Goal: Task Accomplishment & Management: Use online tool/utility

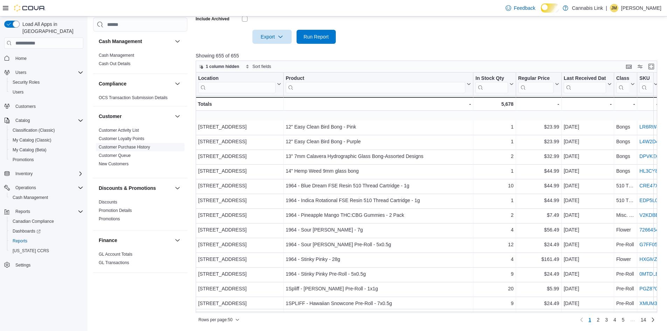
click at [150, 149] on link "Customer Purchase History" at bounding box center [124, 147] width 51 height 5
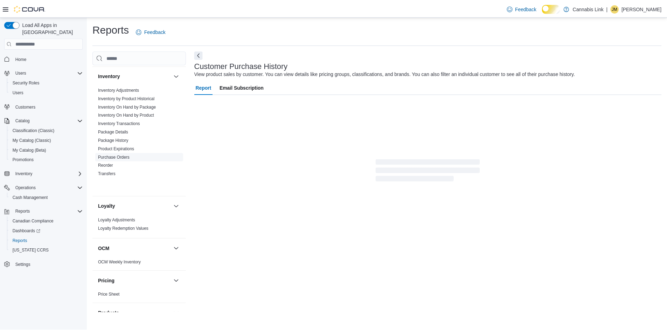
scroll to position [257, 0]
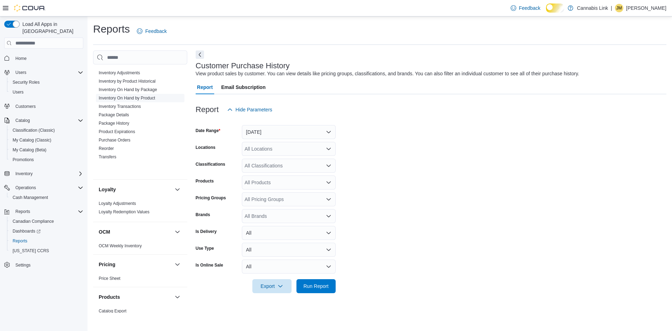
click at [162, 102] on span "Inventory On Hand by Product" at bounding box center [140, 98] width 89 height 8
click at [141, 109] on link "Inventory Transactions" at bounding box center [120, 106] width 42 height 5
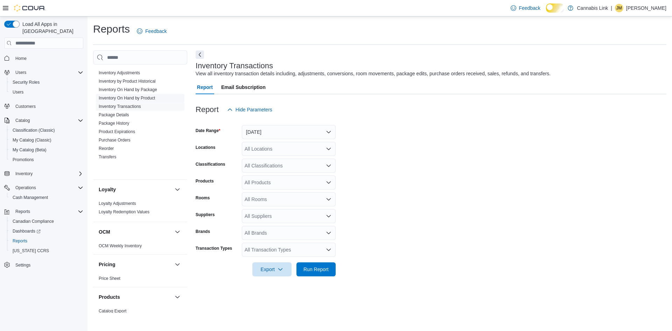
click at [152, 100] on link "Inventory On Hand by Product" at bounding box center [127, 98] width 56 height 5
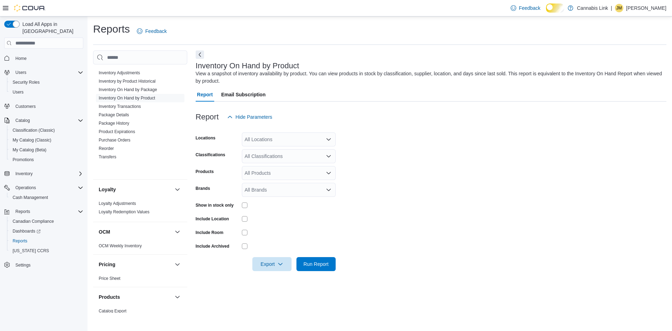
click at [273, 140] on div "All Locations" at bounding box center [289, 139] width 94 height 14
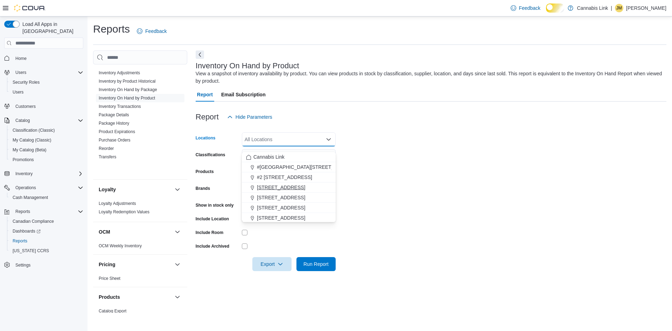
click at [274, 185] on span "[STREET_ADDRESS]" at bounding box center [281, 187] width 48 height 7
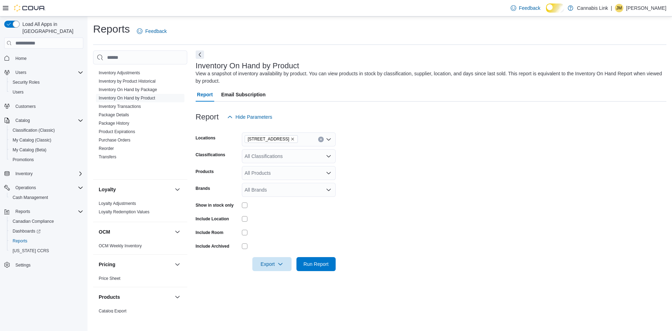
click at [305, 97] on div "Report Email Subscription" at bounding box center [431, 95] width 471 height 14
click at [295, 141] on icon "Remove 1225 Wonderland Road North from selection in this group" at bounding box center [293, 139] width 4 height 4
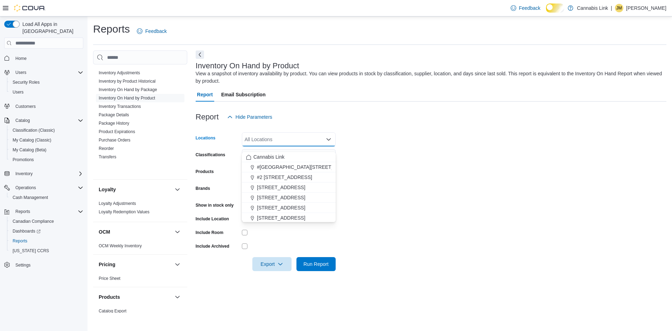
click at [304, 144] on div "All Locations Combo box. Selected. Combo box input. All Locations. Type some te…" at bounding box center [289, 139] width 94 height 14
click at [278, 159] on span "Cannabis Link" at bounding box center [268, 156] width 31 height 7
click at [390, 147] on form "Locations Cannabis Link Combo box. Selected. Cannabis Link. Press Backspace to …" at bounding box center [431, 197] width 471 height 147
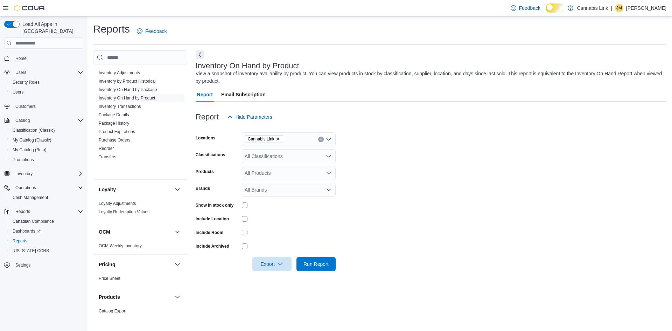
click at [241, 210] on div "Show in stock only" at bounding box center [266, 205] width 140 height 11
click at [318, 267] on span "Run Report" at bounding box center [316, 263] width 25 height 7
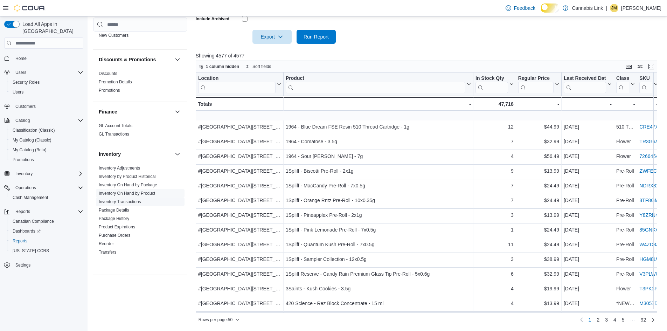
scroll to position [496, 0]
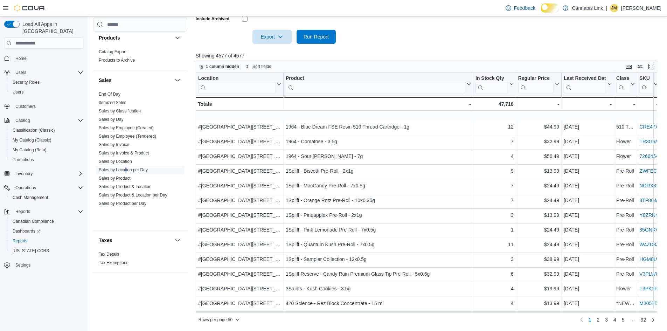
click at [133, 174] on span "Sales by Location per Day" at bounding box center [140, 170] width 89 height 8
click at [134, 172] on link "Sales by Location per Day" at bounding box center [123, 169] width 49 height 5
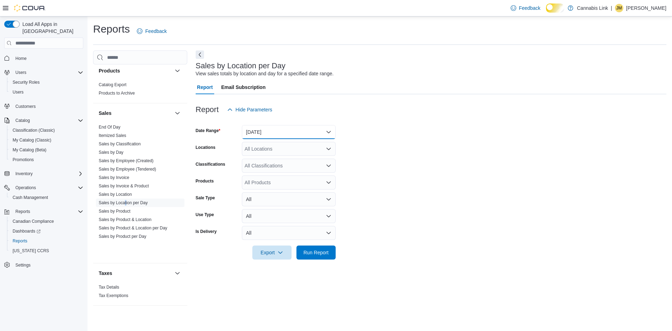
click at [252, 134] on button "[DATE]" at bounding box center [289, 132] width 94 height 14
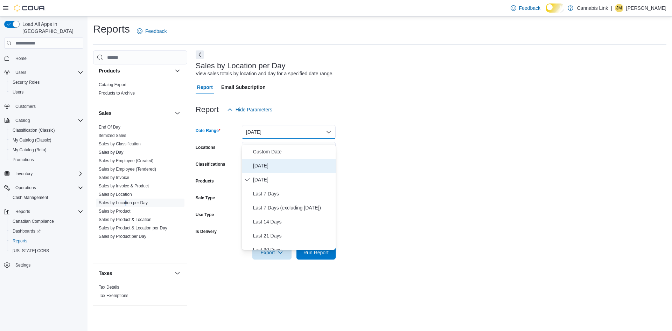
click at [262, 167] on span "[DATE]" at bounding box center [293, 165] width 80 height 8
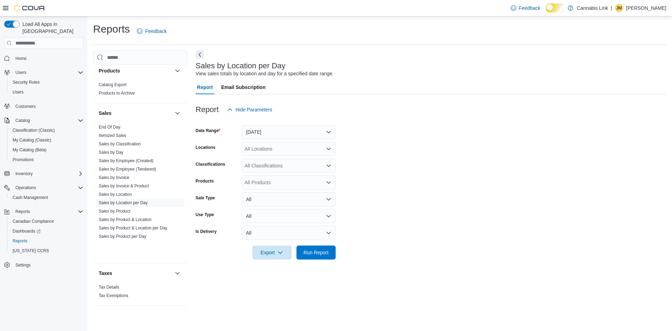
click at [264, 162] on form "Date Range [DATE] Locations All Locations Classifications All Classifications P…" at bounding box center [431, 188] width 471 height 143
click at [266, 153] on div "All Locations" at bounding box center [289, 149] width 94 height 14
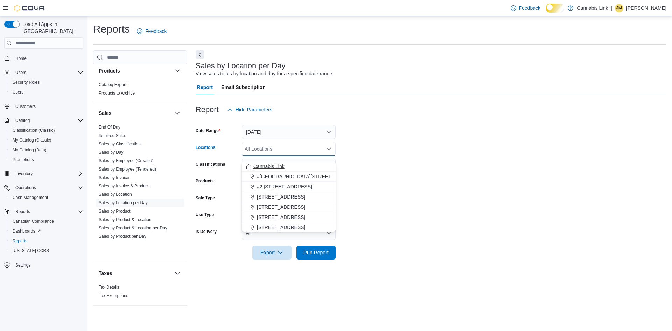
click at [268, 167] on span "Cannabis Link" at bounding box center [268, 166] width 31 height 7
click at [304, 256] on span "Run Report" at bounding box center [316, 252] width 25 height 7
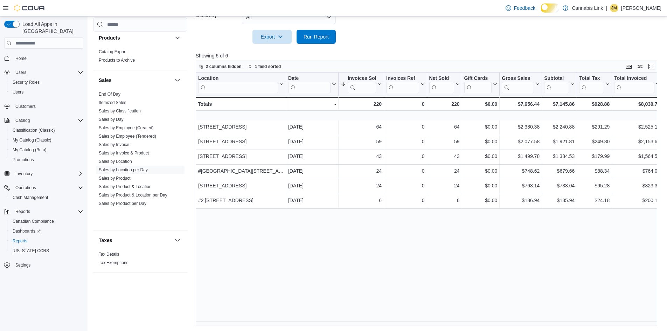
scroll to position [95, 0]
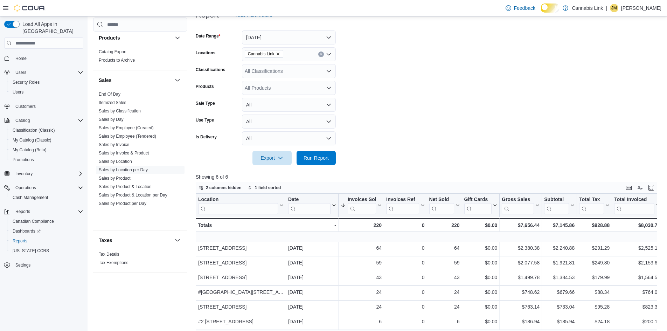
click at [387, 95] on form "Date Range [DATE] Locations Cannabis Link Classifications All Classifications P…" at bounding box center [429, 93] width 466 height 143
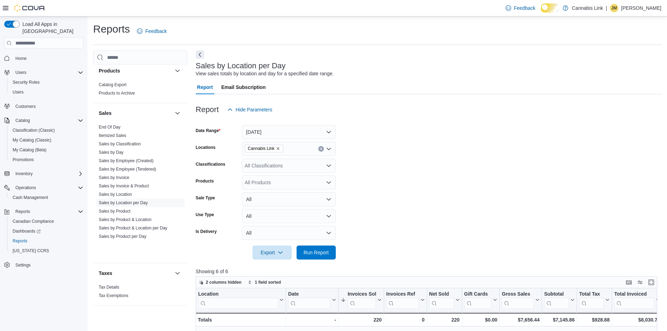
scroll to position [223, 0]
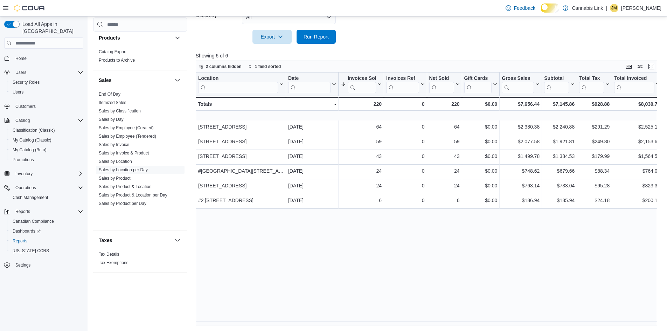
drag, startPoint x: 311, startPoint y: 38, endPoint x: 454, endPoint y: 111, distance: 161.1
click at [311, 38] on span "Run Report" at bounding box center [316, 36] width 25 height 7
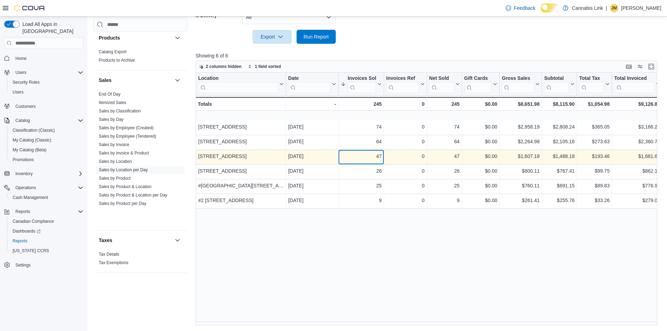
click at [369, 157] on div "47" at bounding box center [361, 156] width 41 height 8
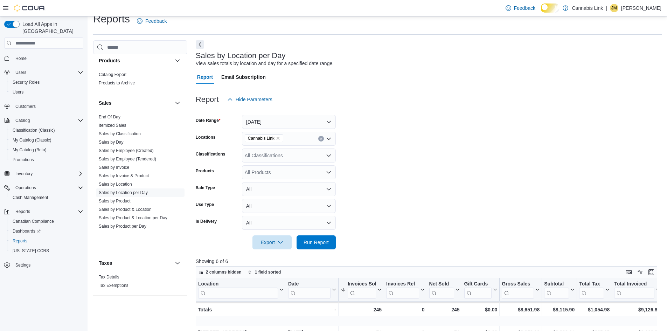
scroll to position [0, 0]
